Goal: Task Accomplishment & Management: Use online tool/utility

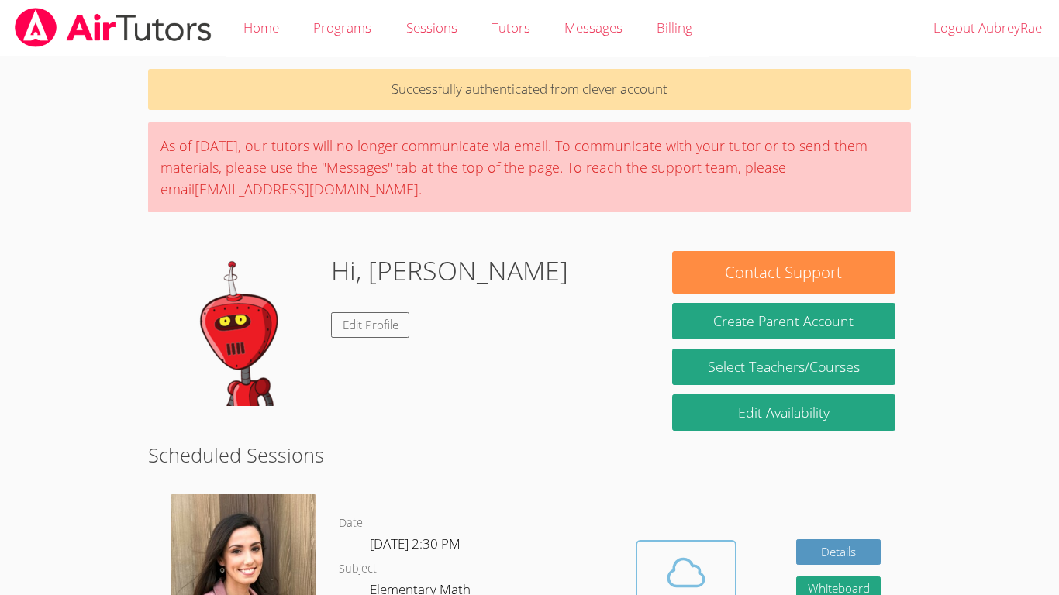
click at [698, 557] on icon at bounding box center [685, 572] width 43 height 43
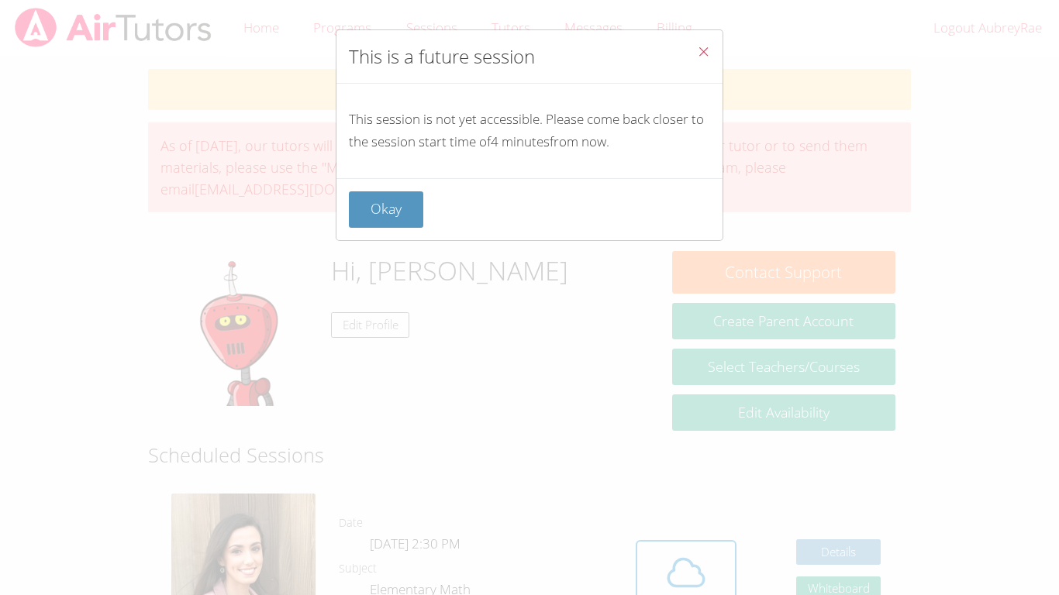
click at [697, 40] on button "Close" at bounding box center [704, 53] width 38 height 47
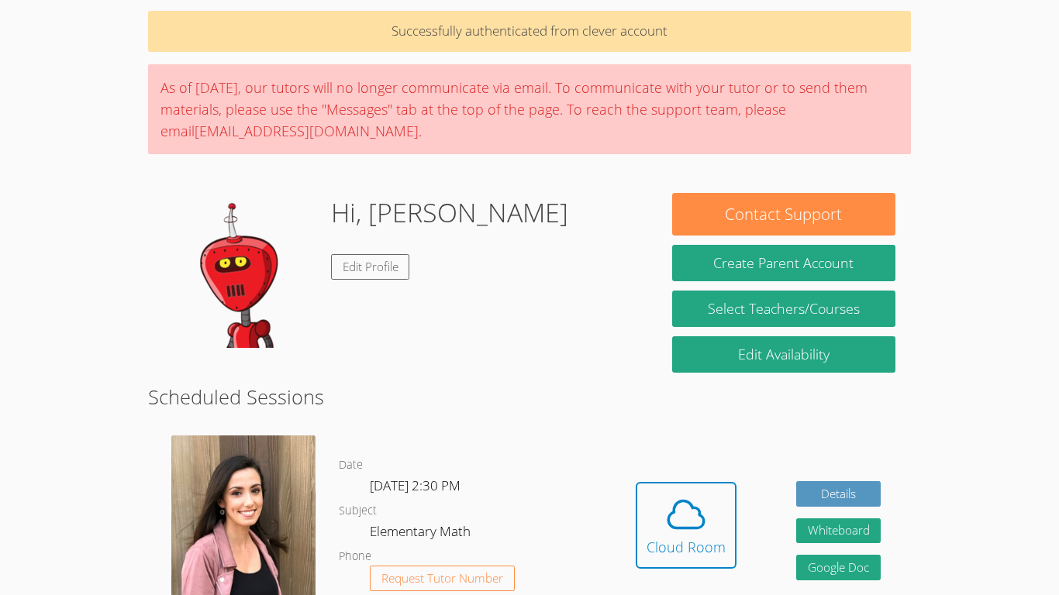
scroll to position [75, 0]
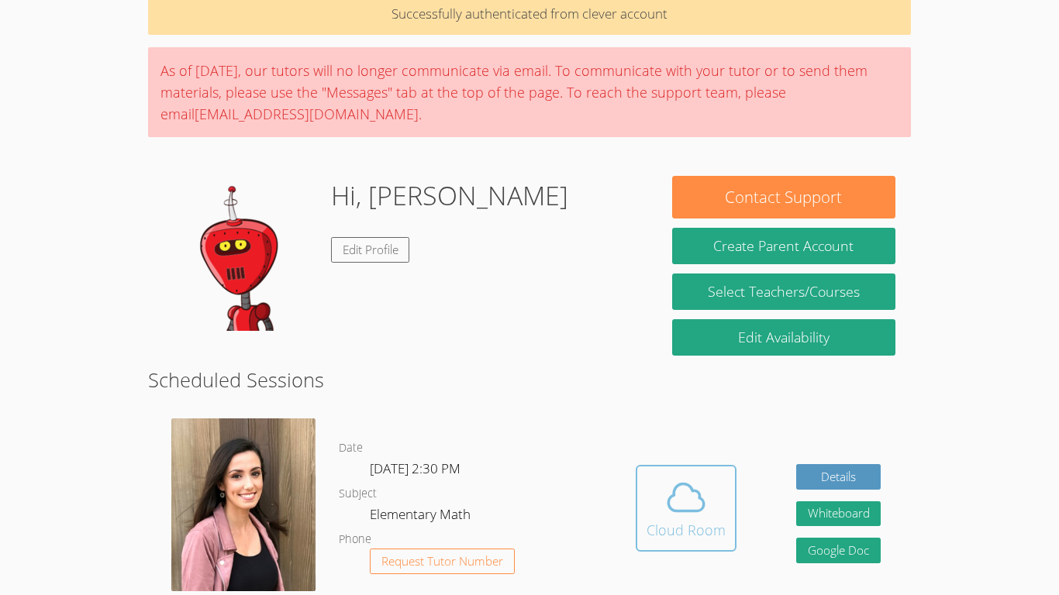
click at [687, 505] on icon at bounding box center [685, 497] width 43 height 43
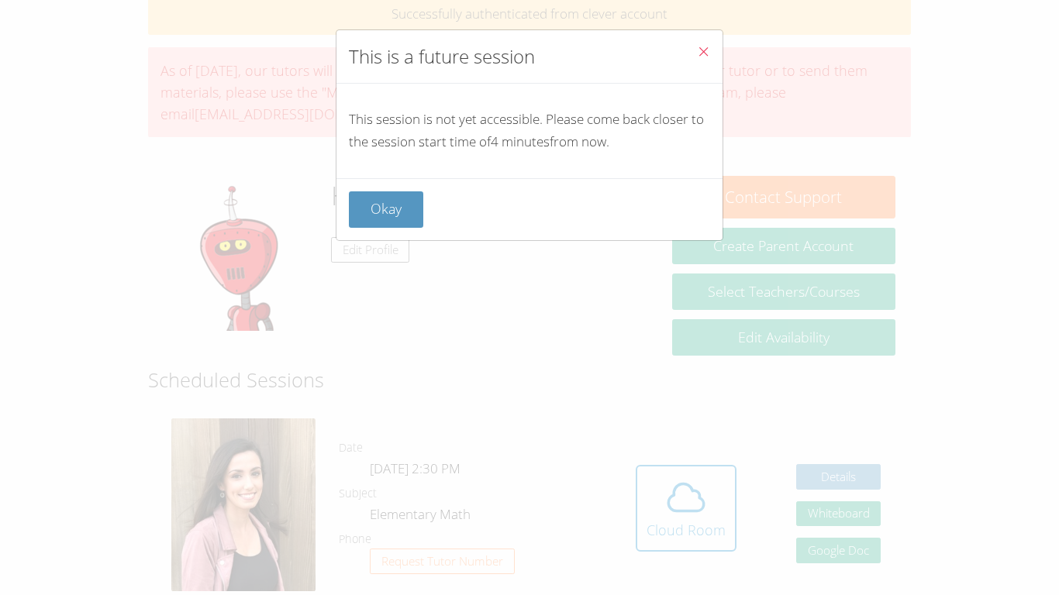
click at [708, 33] on button "Close" at bounding box center [704, 53] width 38 height 47
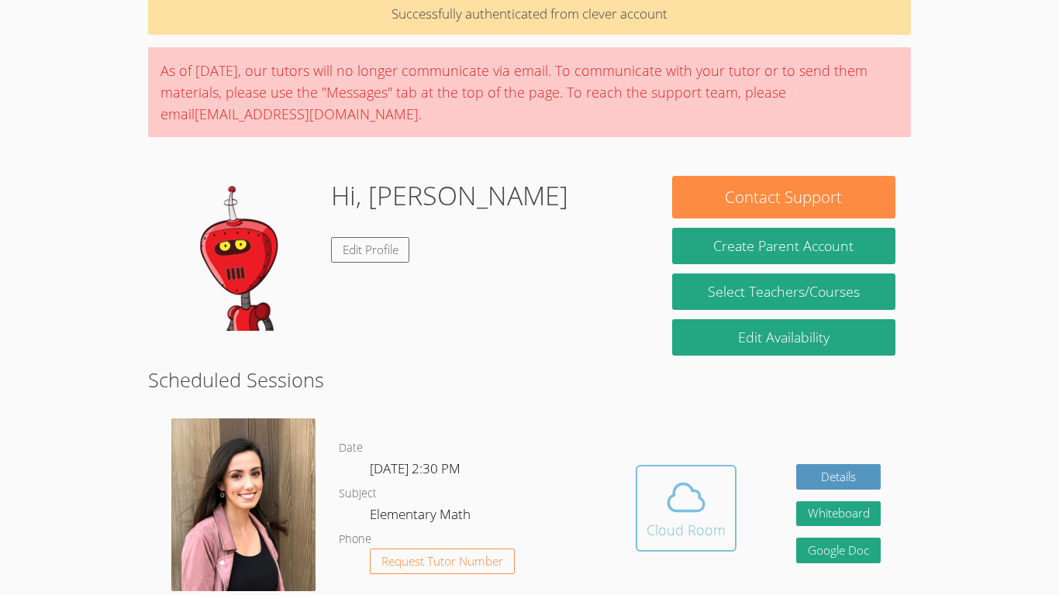
click at [640, 515] on button "Cloud Room" at bounding box center [686, 508] width 101 height 87
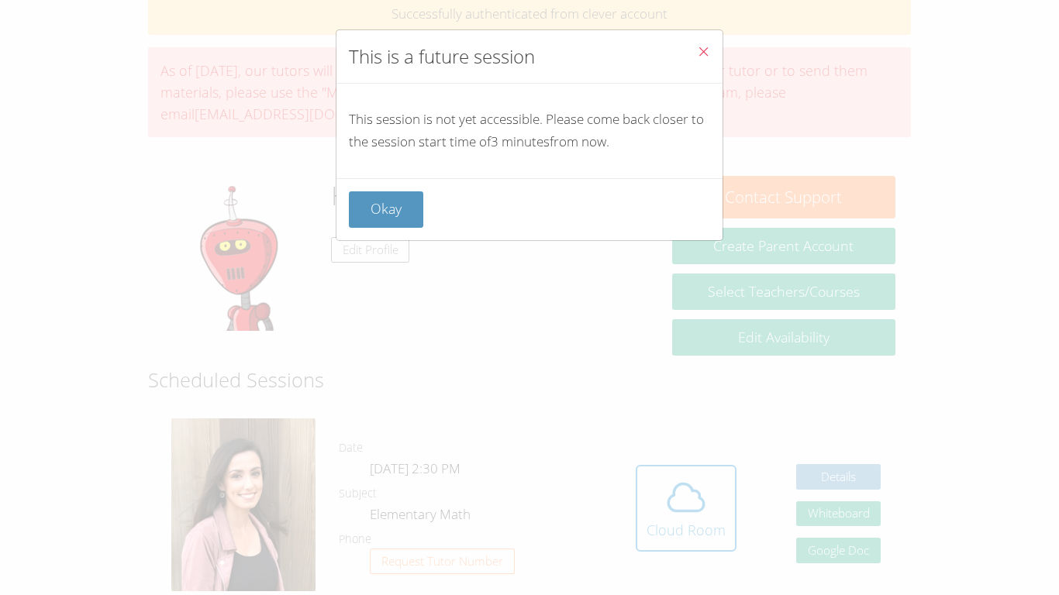
click at [708, 49] on icon "Close" at bounding box center [703, 51] width 13 height 13
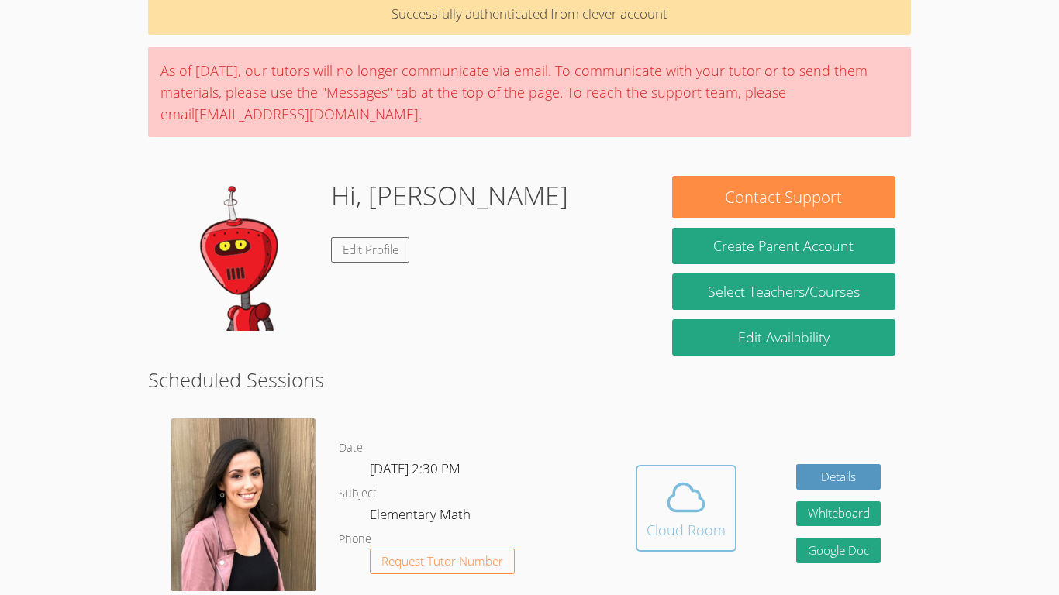
click at [702, 514] on icon at bounding box center [685, 497] width 43 height 43
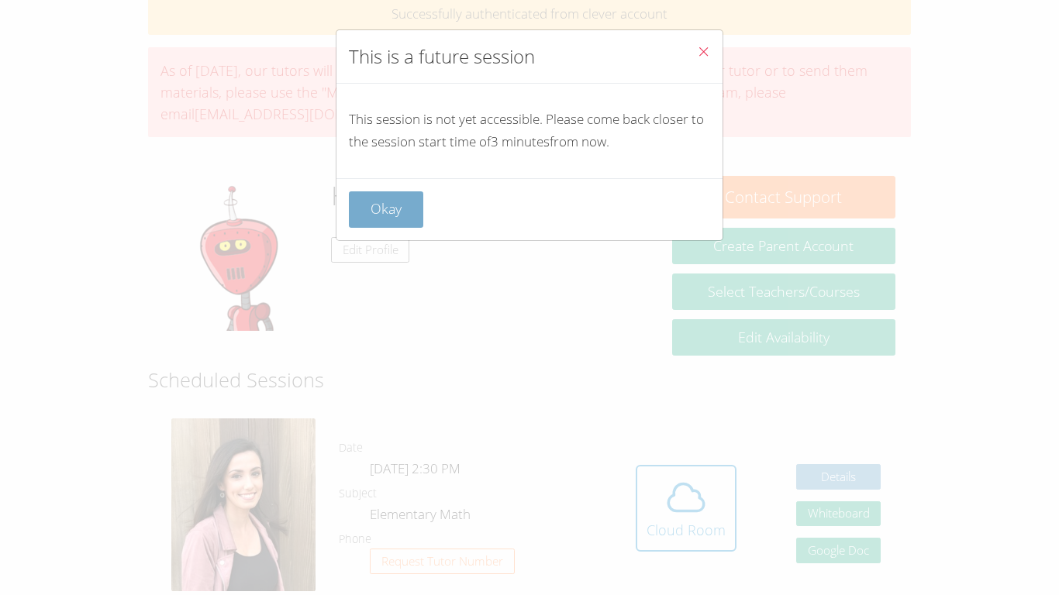
click at [406, 221] on button "Okay" at bounding box center [386, 209] width 74 height 36
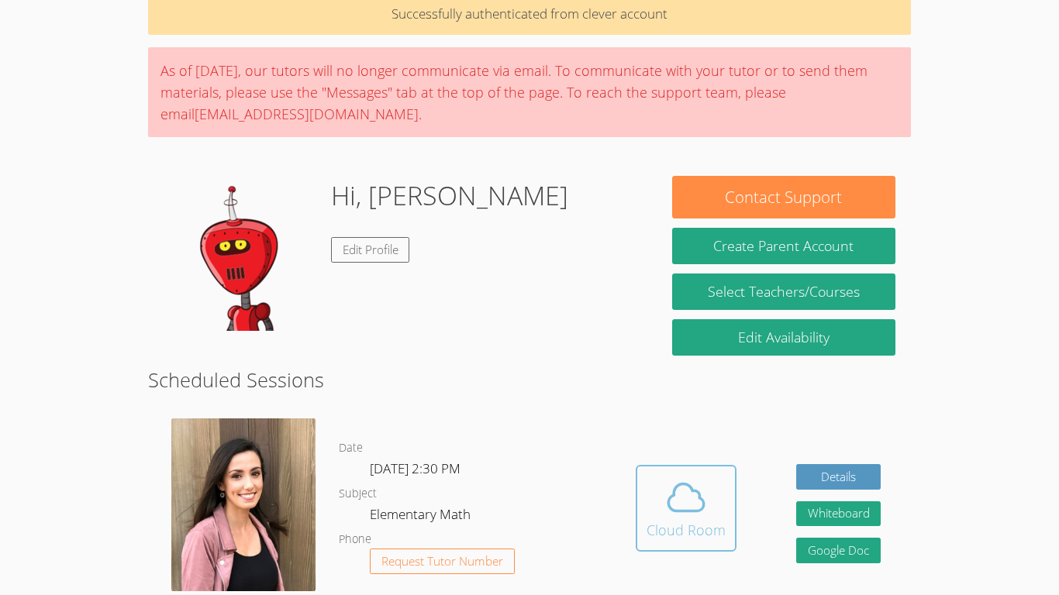
click at [694, 513] on icon at bounding box center [685, 497] width 43 height 43
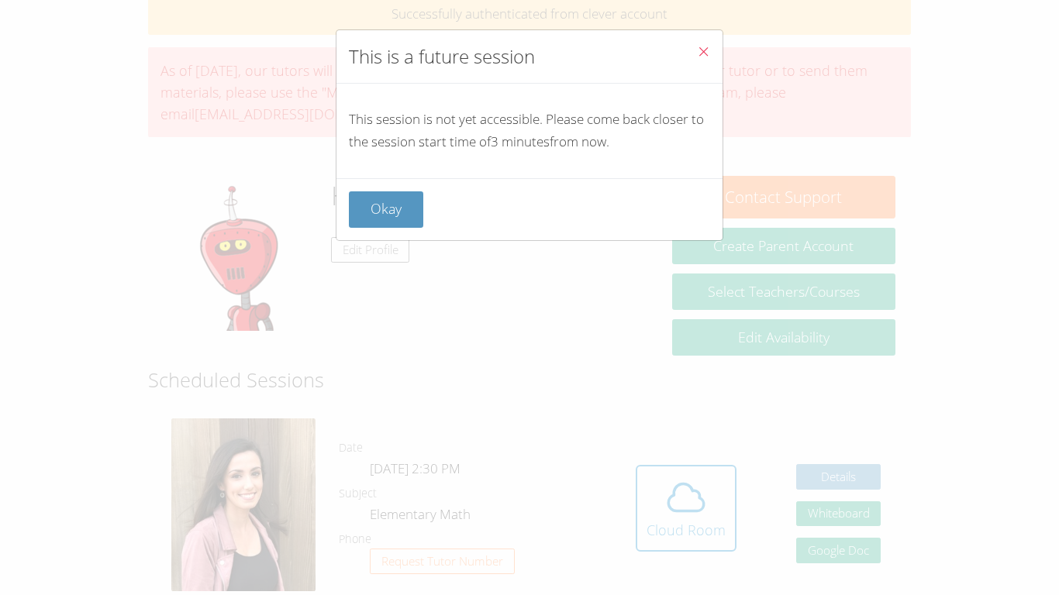
click at [716, 58] on button "Close" at bounding box center [704, 53] width 38 height 47
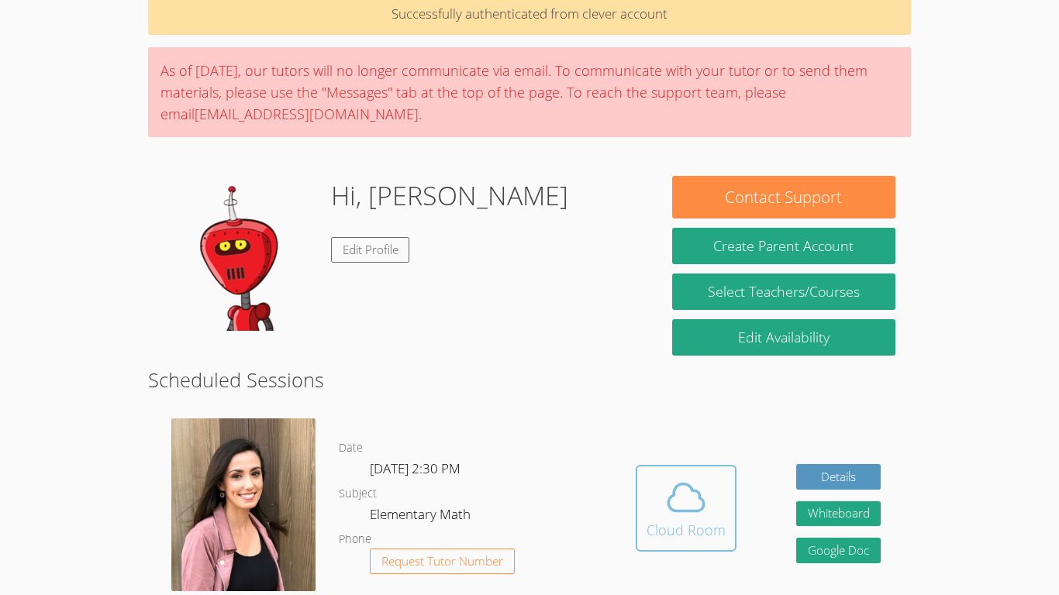
click at [723, 505] on span at bounding box center [686, 497] width 79 height 43
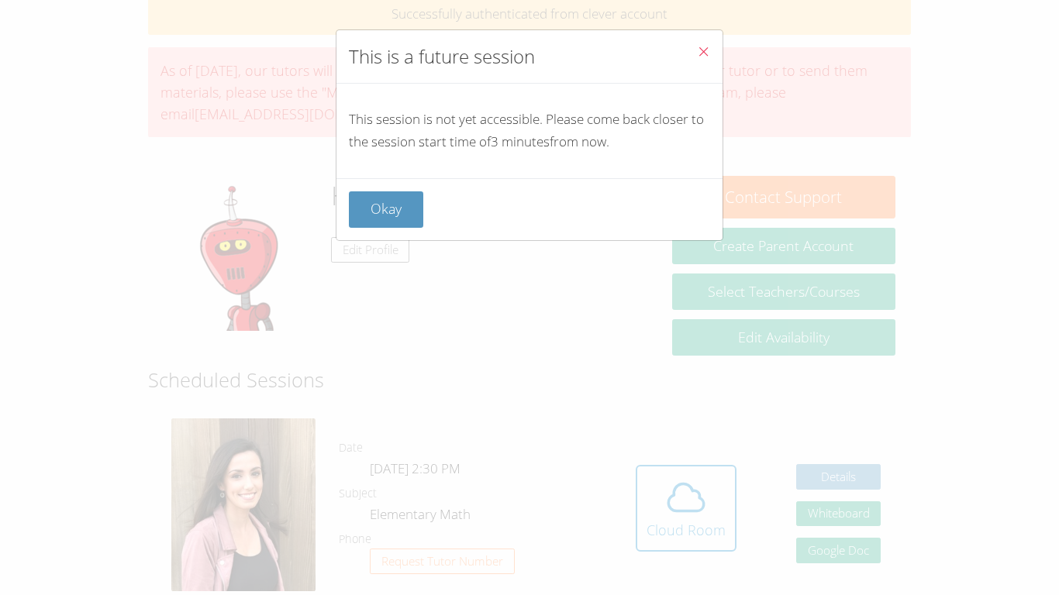
click at [698, 59] on span "Close" at bounding box center [703, 53] width 13 height 18
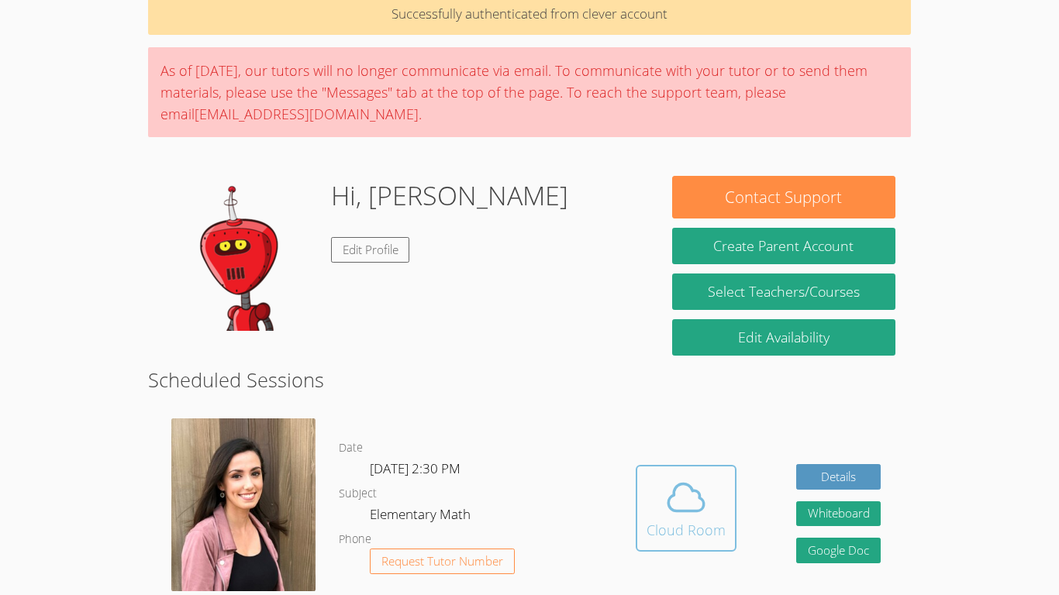
click at [687, 517] on icon at bounding box center [685, 497] width 43 height 43
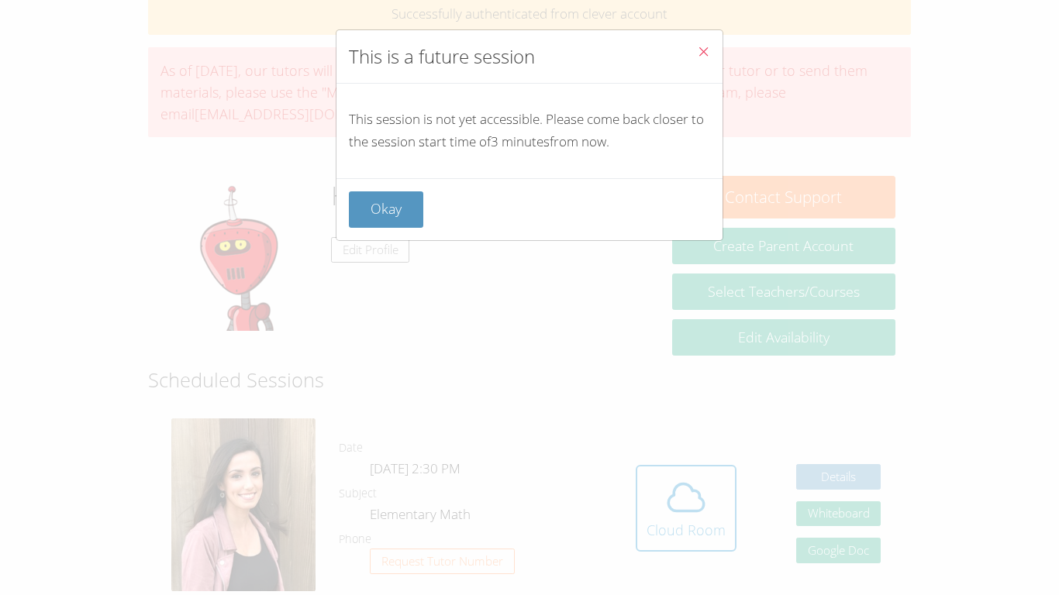
click at [698, 60] on span "Close" at bounding box center [703, 53] width 13 height 18
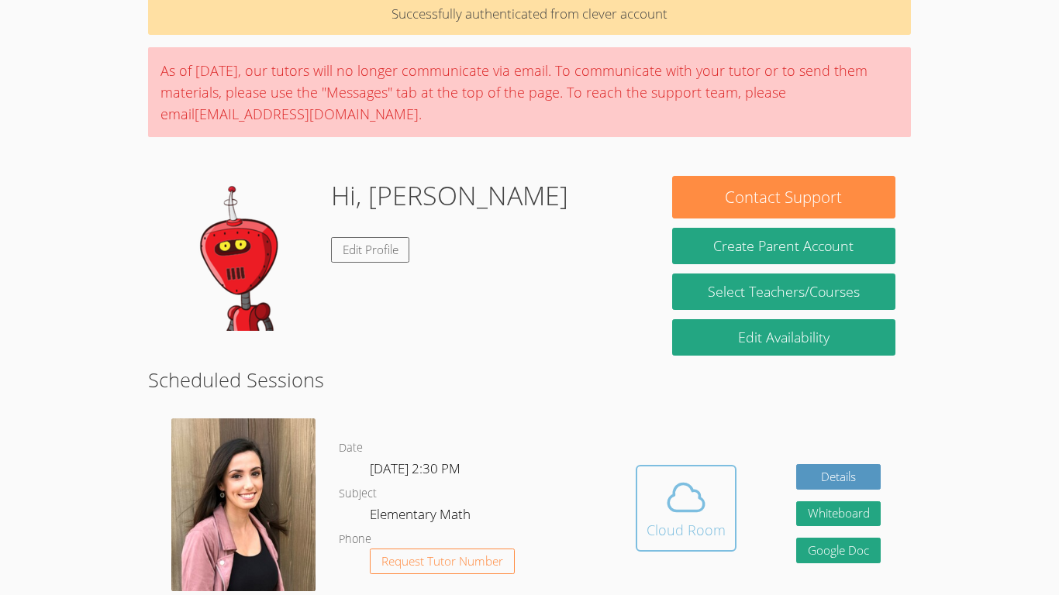
click at [701, 501] on icon at bounding box center [686, 497] width 36 height 27
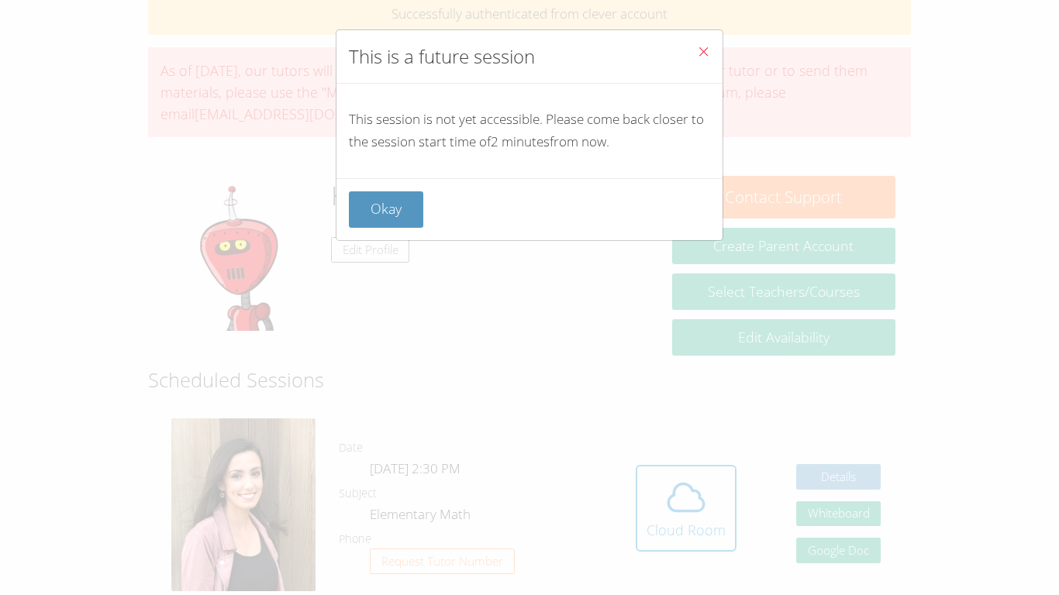
click at [699, 51] on icon "Close" at bounding box center [703, 51] width 13 height 13
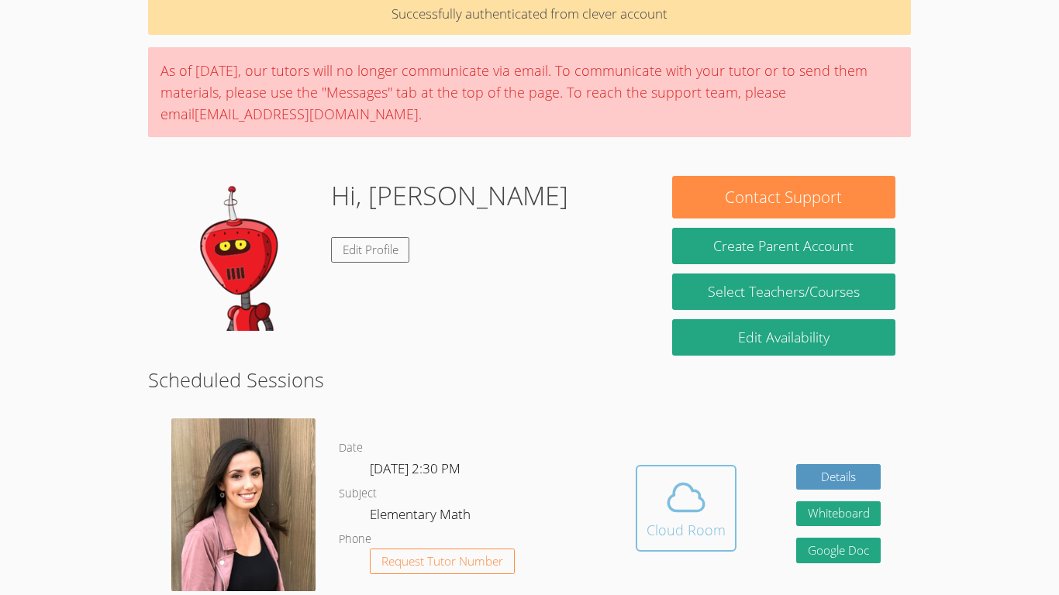
click at [668, 496] on icon at bounding box center [685, 497] width 43 height 43
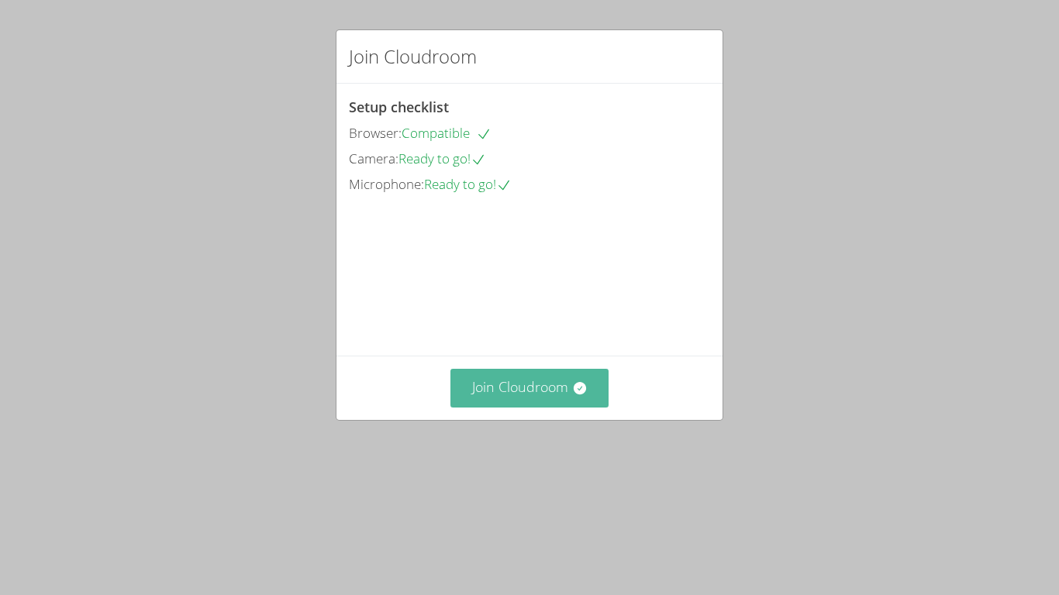
click at [513, 407] on button "Join Cloudroom" at bounding box center [529, 388] width 159 height 38
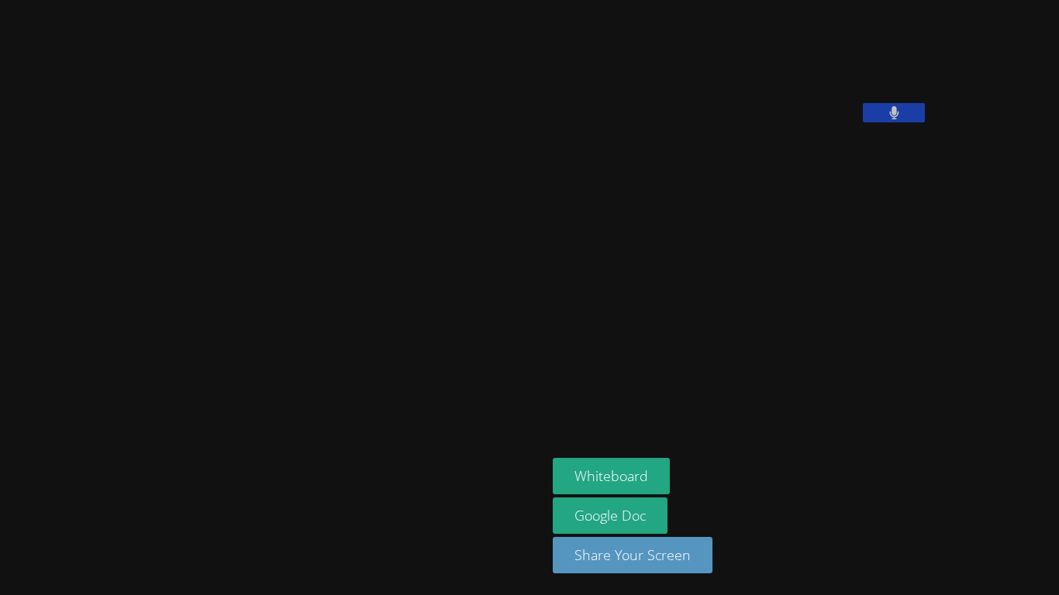
click at [889, 119] on icon at bounding box center [894, 112] width 10 height 13
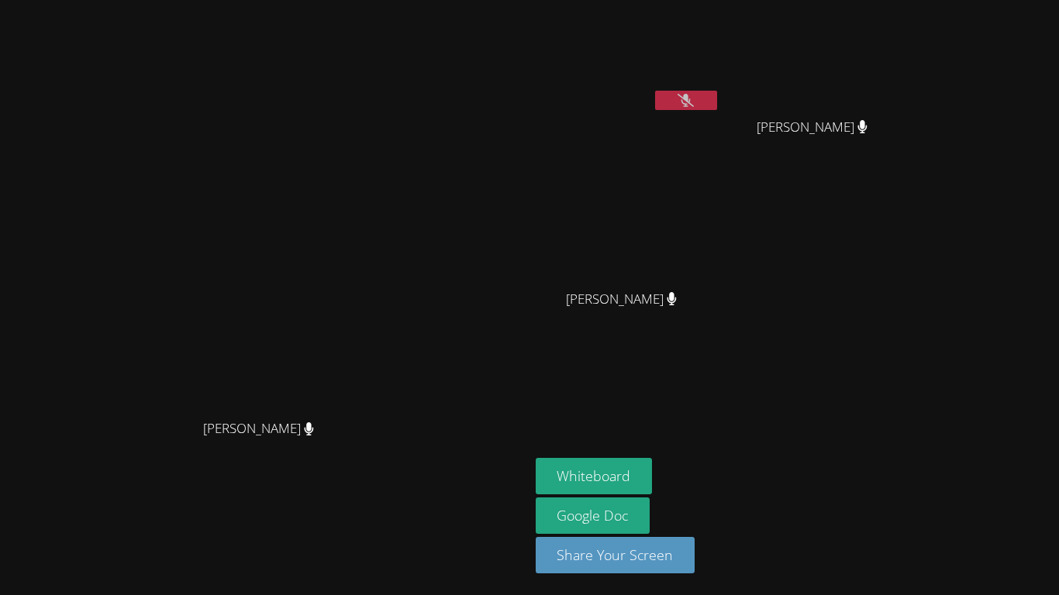
click at [694, 106] on icon at bounding box center [686, 100] width 16 height 13
click at [717, 106] on button at bounding box center [686, 100] width 62 height 19
click at [694, 106] on icon at bounding box center [686, 100] width 16 height 13
click at [717, 106] on button at bounding box center [686, 100] width 62 height 19
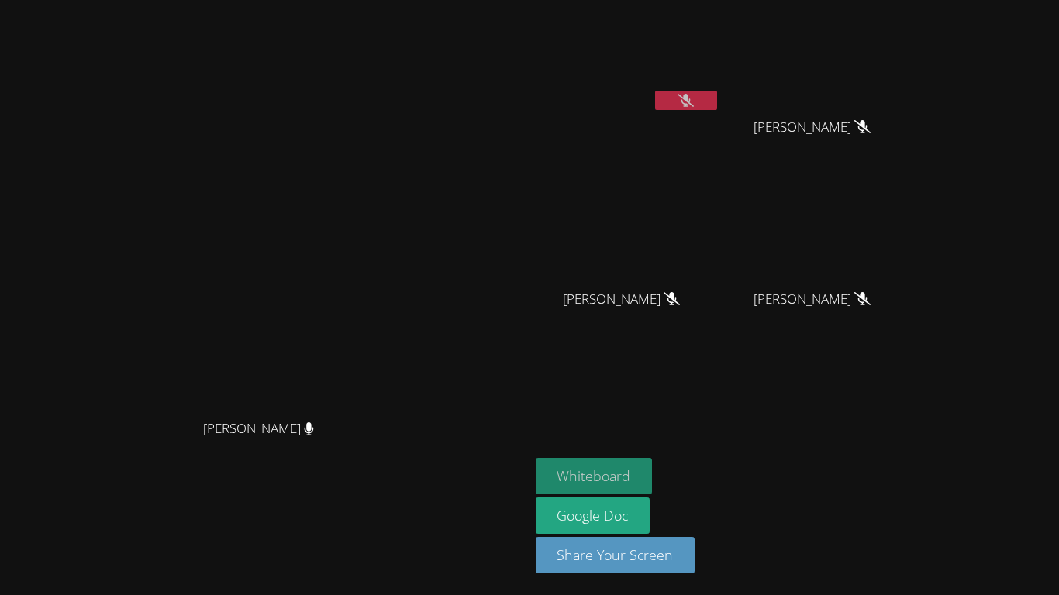
click at [653, 487] on button "Whiteboard" at bounding box center [594, 476] width 117 height 36
click at [717, 95] on button at bounding box center [686, 100] width 62 height 19
